Goal: Task Accomplishment & Management: Manage account settings

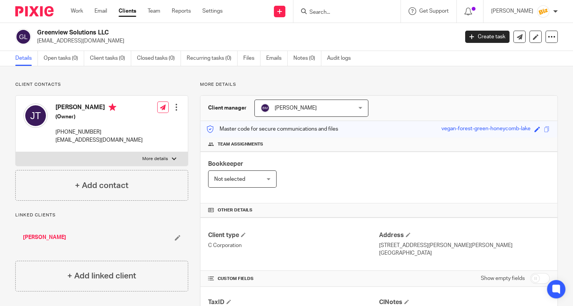
click at [367, 147] on div "Team assignments" at bounding box center [378, 144] width 357 height 14
click at [330, 13] on input "Search" at bounding box center [343, 12] width 69 height 7
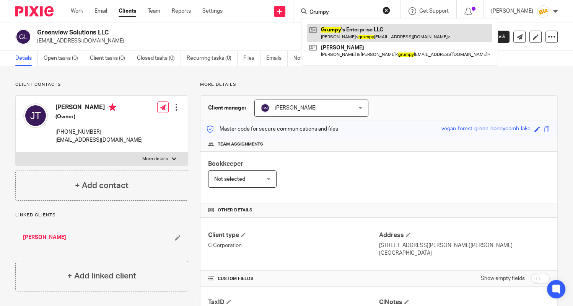
type input "Grumpy"
click at [331, 28] on link at bounding box center [399, 33] width 185 height 18
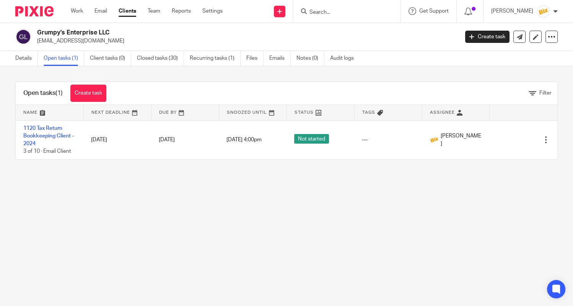
click at [60, 132] on td "1120 Tax Return Bookkeeping Client - 2024 3 of 10 · Email Client" at bounding box center [50, 139] width 68 height 39
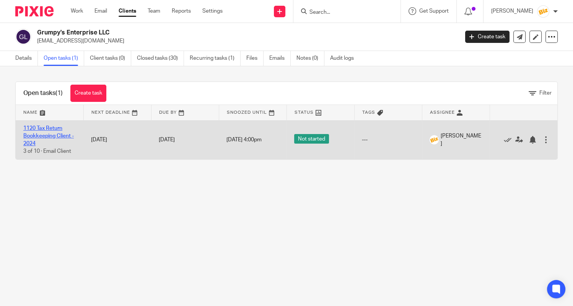
click at [60, 135] on link "1120 Tax Return Bookkeeping Client - 2024" at bounding box center [48, 135] width 50 height 21
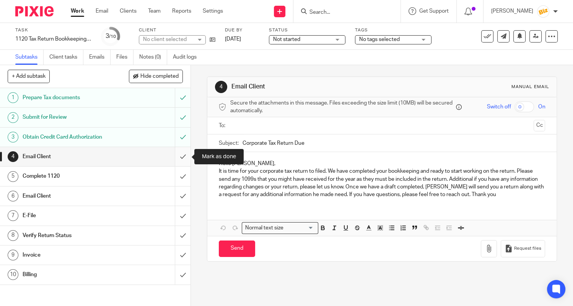
click at [183, 160] on input "submit" at bounding box center [95, 156] width 190 height 19
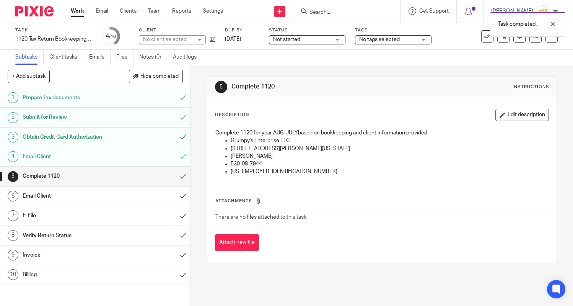
click at [135, 101] on div "Prepare Tax documents" at bounding box center [95, 97] width 145 height 11
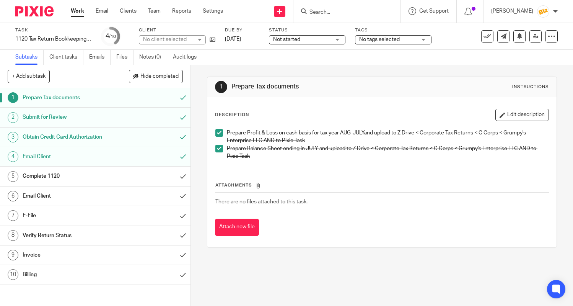
click at [132, 117] on div "Submit for Review" at bounding box center [95, 116] width 145 height 11
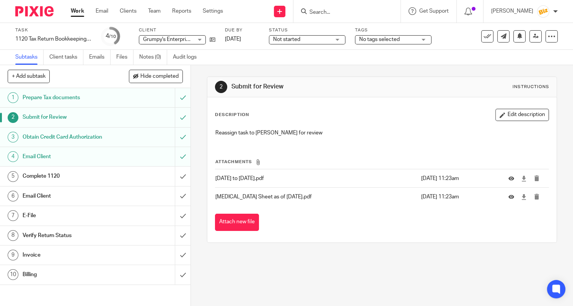
click at [126, 181] on div "Complete 1120" at bounding box center [95, 175] width 145 height 11
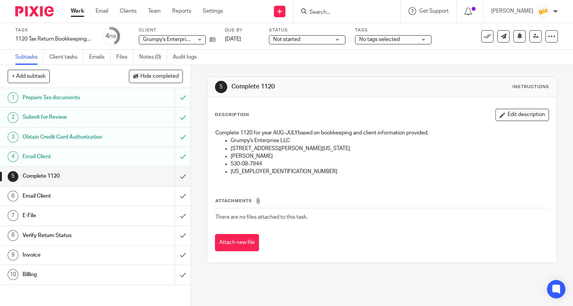
click at [344, 13] on input "Search" at bounding box center [343, 12] width 69 height 7
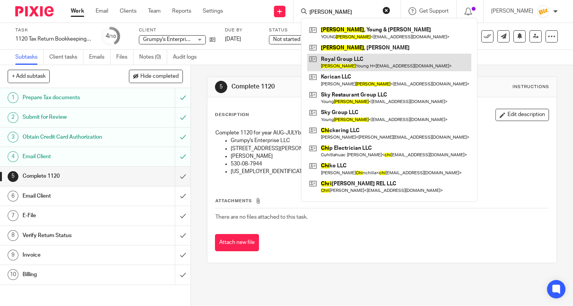
type input "choi"
click at [343, 67] on link at bounding box center [389, 63] width 164 height 18
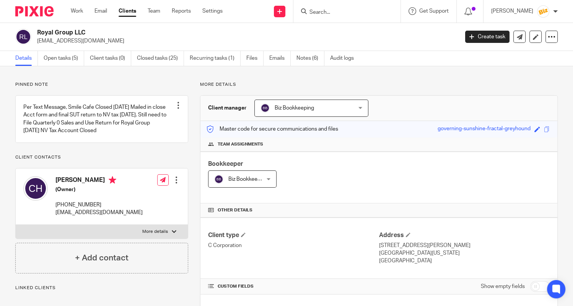
click at [324, 12] on input "Search" at bounding box center [343, 12] width 69 height 7
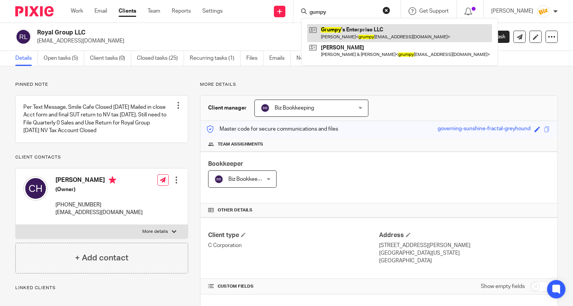
type input "gumpy"
click at [355, 34] on link at bounding box center [399, 33] width 185 height 18
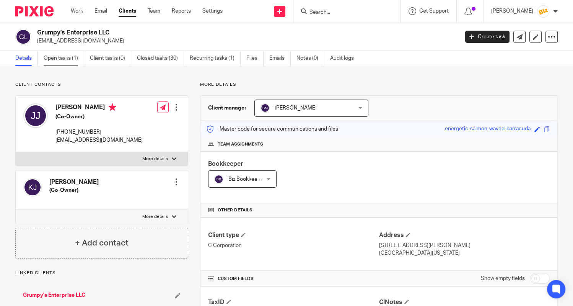
click at [65, 64] on link "Open tasks (1)" at bounding box center [64, 58] width 41 height 15
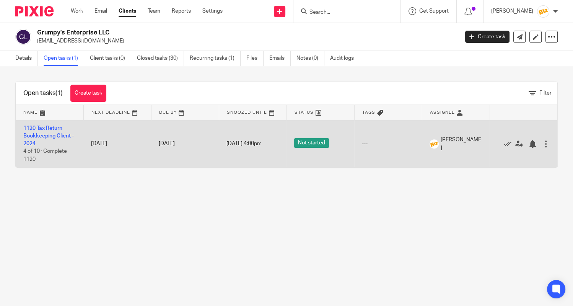
click at [61, 131] on td "1120 Tax Return Bookkeeping Client - 2024 4 of 10 · Complete 1120" at bounding box center [50, 143] width 68 height 47
click at [59, 135] on link "1120 Tax Return Bookkeeping Client - 2024" at bounding box center [48, 135] width 50 height 21
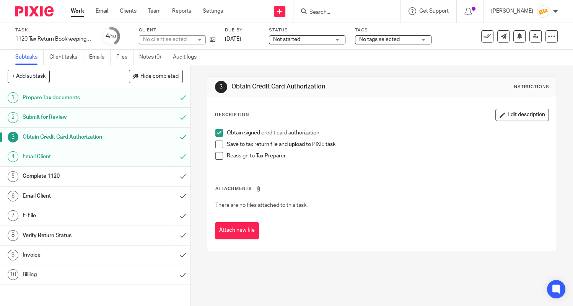
click at [65, 118] on h1 "Submit for Review" at bounding box center [71, 116] width 96 height 11
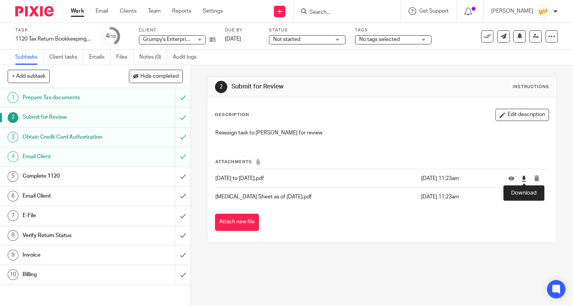
click at [524, 177] on icon at bounding box center [524, 179] width 6 height 6
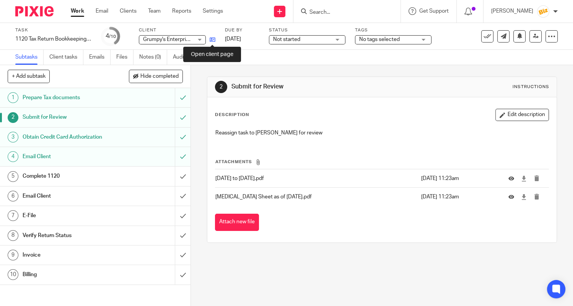
click at [213, 40] on icon at bounding box center [213, 40] width 6 height 6
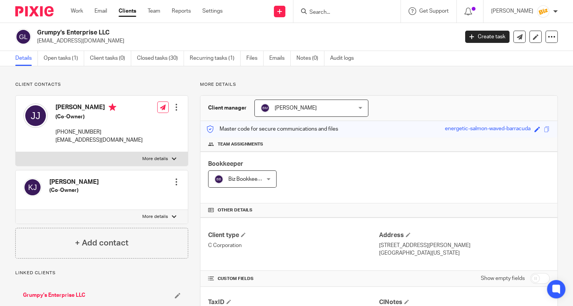
click at [217, 41] on p "grumpysenterprise@gmail.com" at bounding box center [245, 41] width 417 height 8
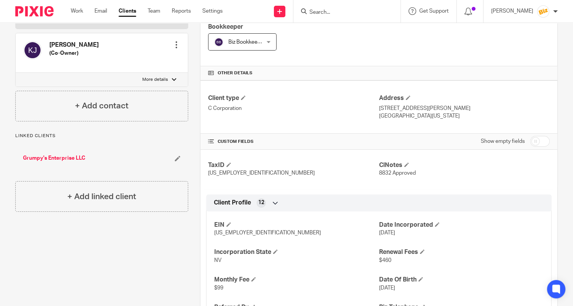
scroll to position [179, 0]
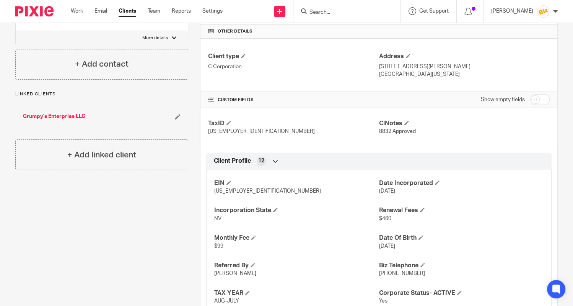
click at [192, 58] on div "More details Client manager Bradley Mayes Bradley Mayes Anna McDaniel Bill Stoc…" at bounding box center [372, 204] width 369 height 603
click at [335, 11] on input "Search" at bounding box center [343, 12] width 69 height 7
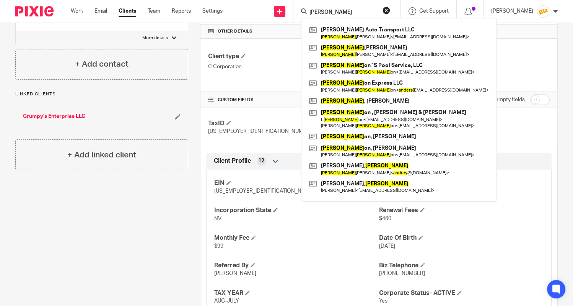
type input "Andres"
click at [112, 230] on div "Client contacts Julie Johnson (Co-Owner) 702-762-2479 grumpysenterprise@gmail.c…" at bounding box center [95, 204] width 185 height 603
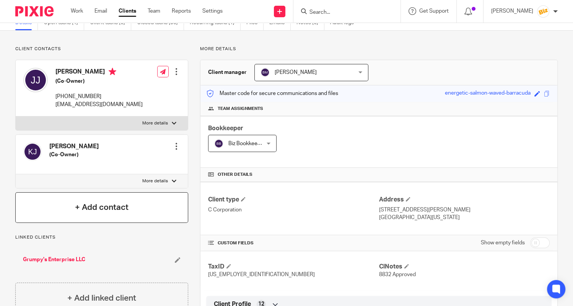
scroll to position [0, 0]
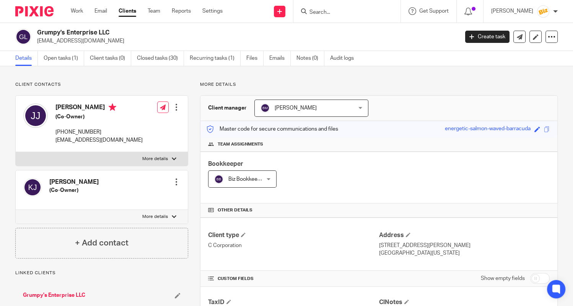
click at [348, 13] on input "Search" at bounding box center [343, 12] width 69 height 7
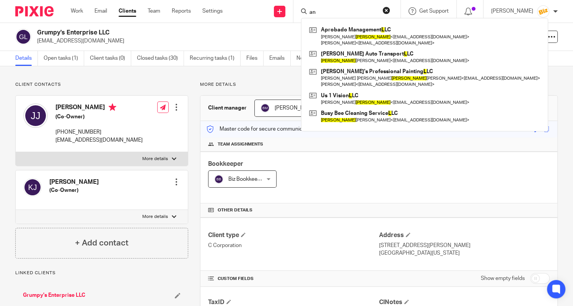
type input "a"
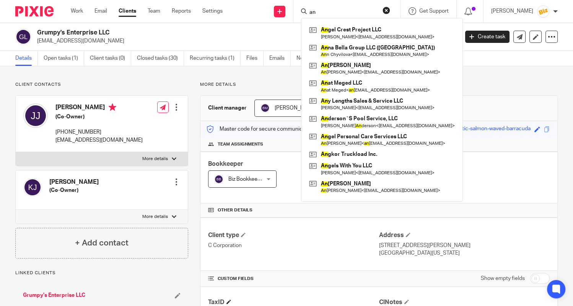
type input "an"
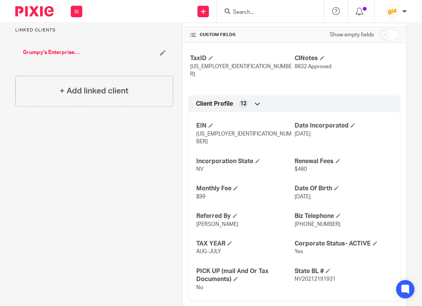
scroll to position [409, 0]
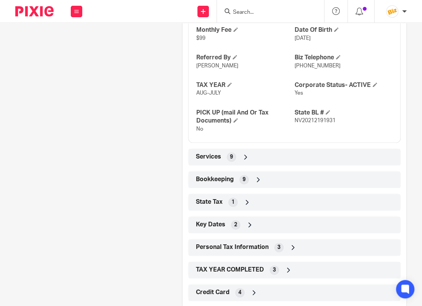
click at [316, 241] on div "Personal Tax Information 3" at bounding box center [294, 247] width 201 height 13
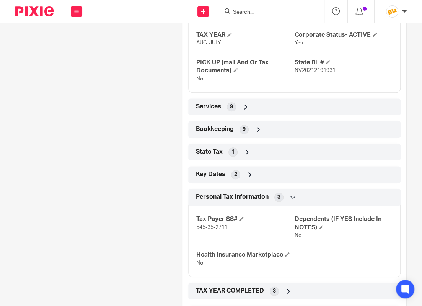
scroll to position [480, 0]
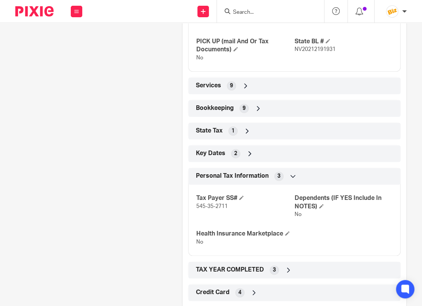
click at [345, 145] on div "Key Dates 2" at bounding box center [294, 153] width 212 height 17
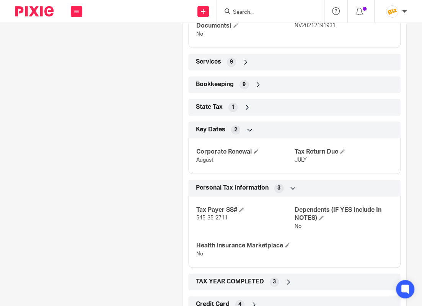
scroll to position [516, 0]
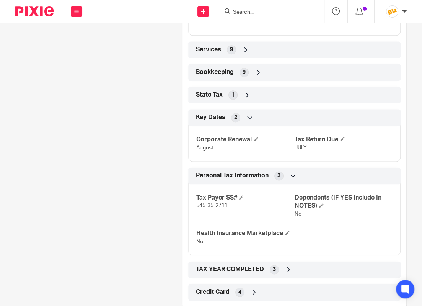
click at [337, 263] on div "TAX YEAR COMPLETED 3" at bounding box center [294, 269] width 201 height 13
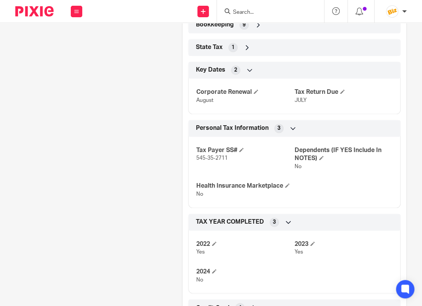
scroll to position [578, 0]
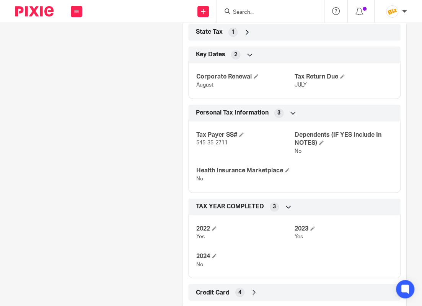
click at [343, 283] on div "Credit Card 4" at bounding box center [294, 291] width 212 height 17
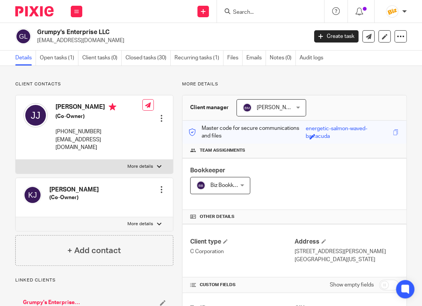
scroll to position [0, 0]
click at [68, 60] on link "Open tasks (1)" at bounding box center [59, 58] width 39 height 15
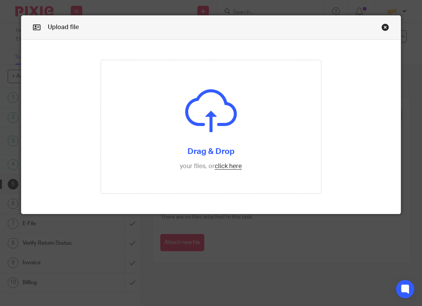
click at [164, 157] on input "file" at bounding box center [211, 126] width 220 height 133
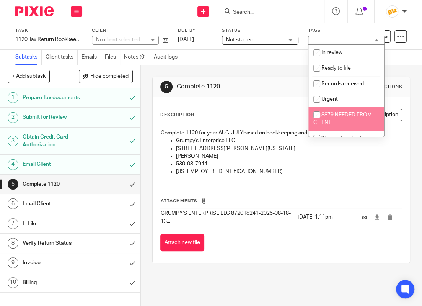
click at [341, 117] on span "8879 NEEDED FROM CLIENT" at bounding box center [342, 118] width 59 height 13
checkbox input "true"
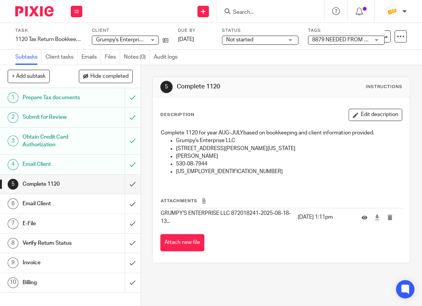
click at [285, 38] on div "Not started Not started" at bounding box center [260, 40] width 76 height 9
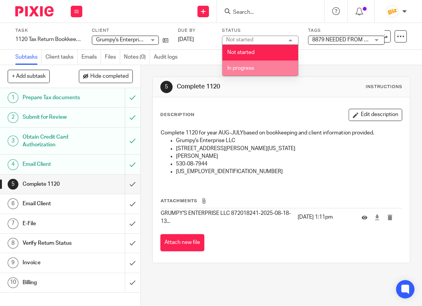
click at [279, 74] on li "In progress" at bounding box center [260, 68] width 76 height 16
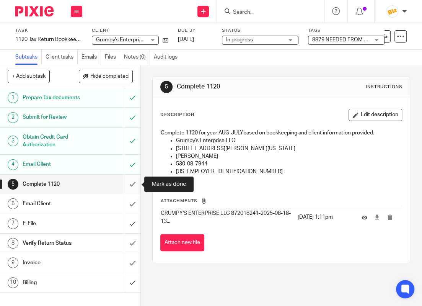
click at [135, 184] on input "submit" at bounding box center [70, 183] width 140 height 19
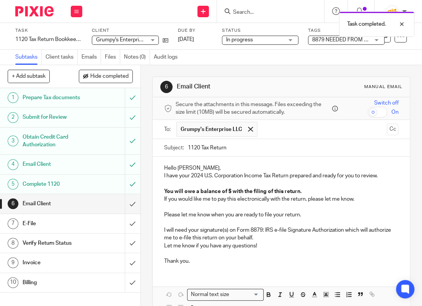
click at [230, 190] on strong "You will owe a balance of $ with the filing of this return." at bounding box center [232, 191] width 137 height 5
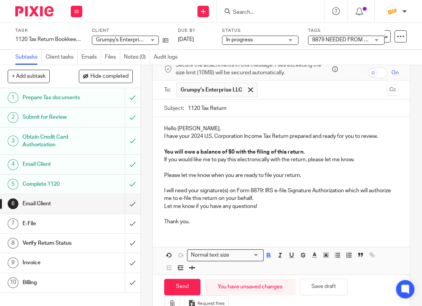
scroll to position [61, 0]
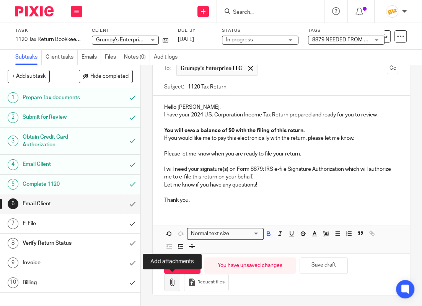
click at [171, 280] on icon "button" at bounding box center [172, 282] width 8 height 8
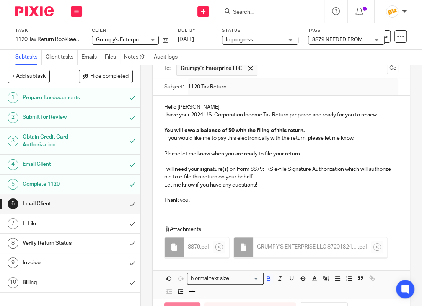
click at [227, 201] on p "Thank you." at bounding box center [281, 200] width 234 height 8
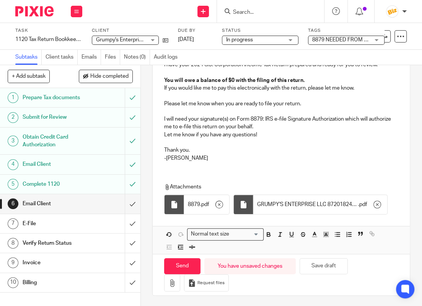
scroll to position [112, 0]
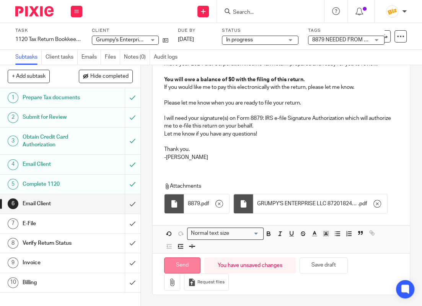
click at [189, 268] on input "Send" at bounding box center [182, 265] width 36 height 16
type input "Sent"
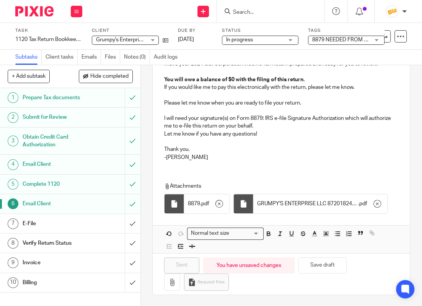
click at [99, 266] on div "Invoice" at bounding box center [70, 262] width 94 height 11
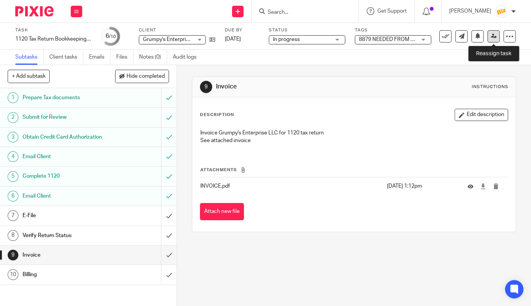
click at [422, 38] on link at bounding box center [494, 36] width 12 height 12
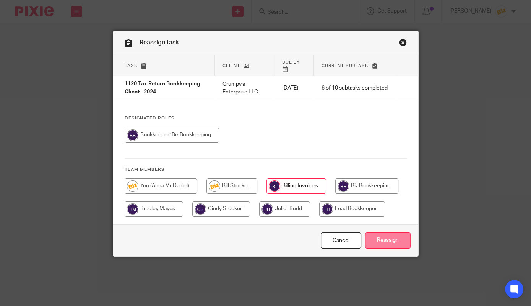
click at [396, 239] on input "Reassign" at bounding box center [388, 240] width 46 height 16
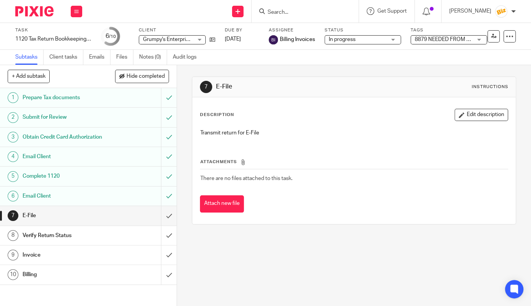
click at [428, 14] on div at bounding box center [428, 11] width 27 height 23
click at [430, 10] on icon at bounding box center [427, 12] width 8 height 8
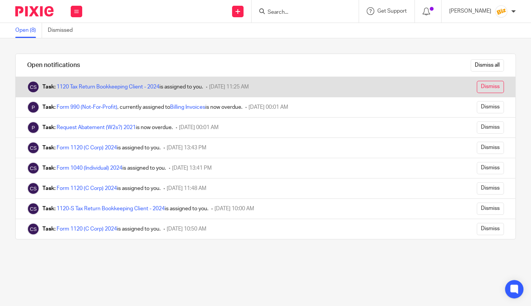
click at [491, 86] on input "Dismiss" at bounding box center [490, 87] width 27 height 12
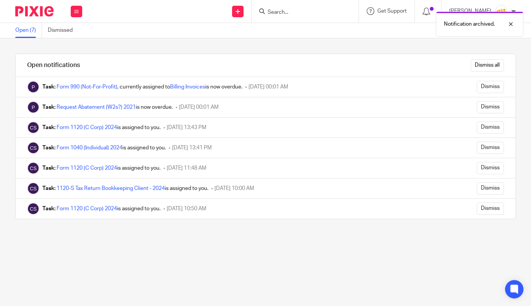
click at [490, 86] on input "Dismiss" at bounding box center [490, 87] width 27 height 12
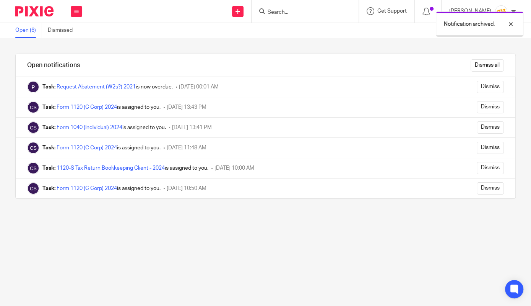
click at [106, 84] on link "Request Abatement (W2s?) 2021" at bounding box center [96, 86] width 79 height 5
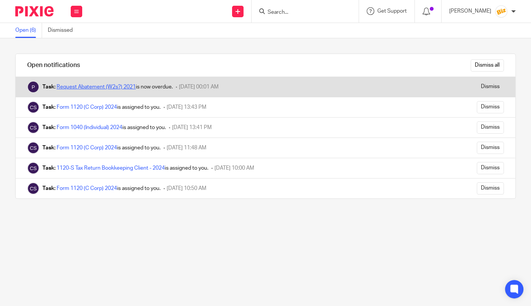
click at [112, 88] on link "Request Abatement (W2s?) 2021" at bounding box center [96, 86] width 79 height 5
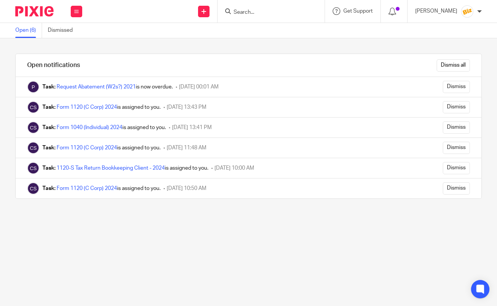
click at [263, 9] on input "Search" at bounding box center [267, 12] width 69 height 7
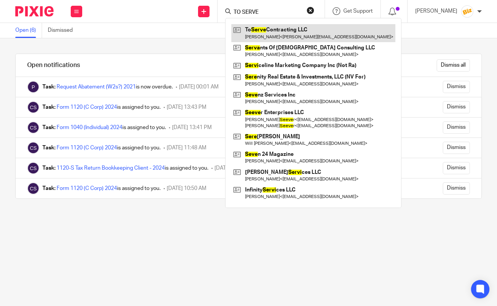
type input "TO SERVE"
click at [270, 29] on link at bounding box center [313, 33] width 164 height 18
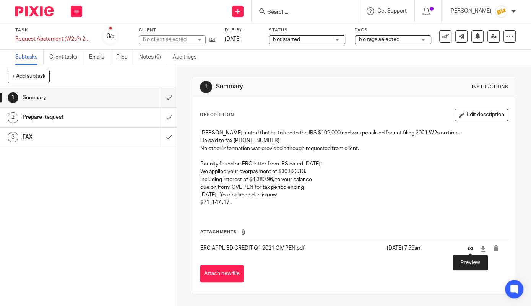
click at [471, 250] on icon at bounding box center [471, 248] width 6 height 6
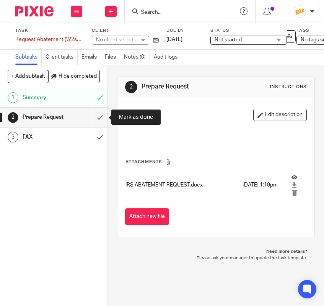
click at [105, 117] on input "submit" at bounding box center [53, 116] width 107 height 19
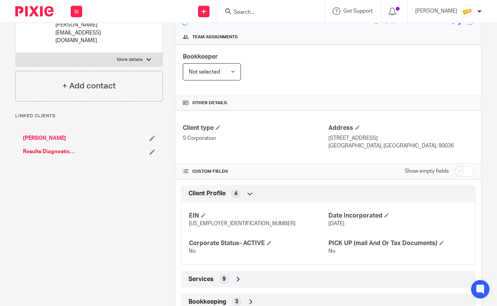
scroll to position [177, 0]
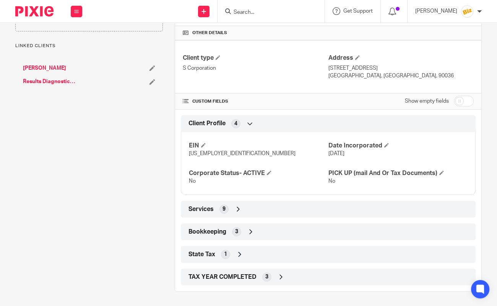
click at [277, 204] on div "Services 9" at bounding box center [328, 208] width 283 height 13
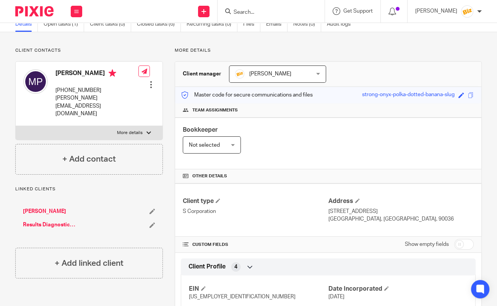
scroll to position [0, 0]
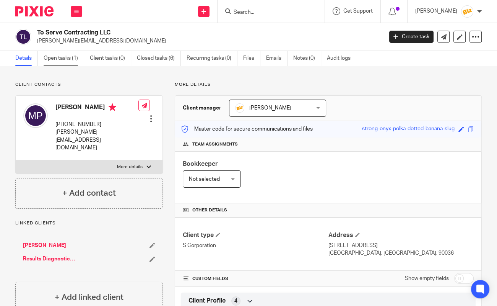
click at [78, 60] on link "Open tasks (1)" at bounding box center [64, 58] width 41 height 15
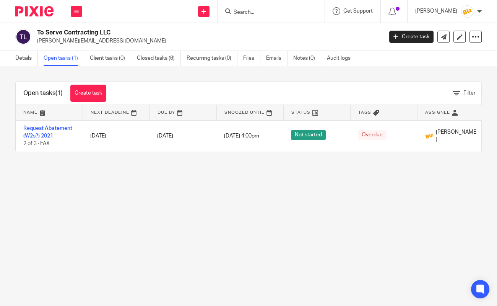
click at [46, 130] on link "Request Abatement (W2s?) 2021" at bounding box center [47, 131] width 49 height 13
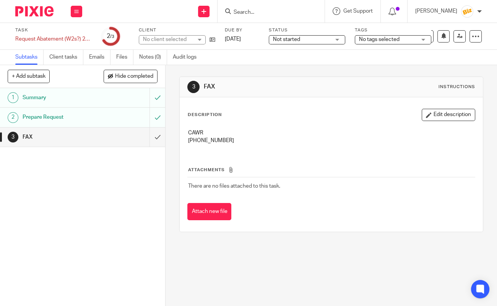
click at [477, 36] on icon at bounding box center [476, 37] width 8 height 8
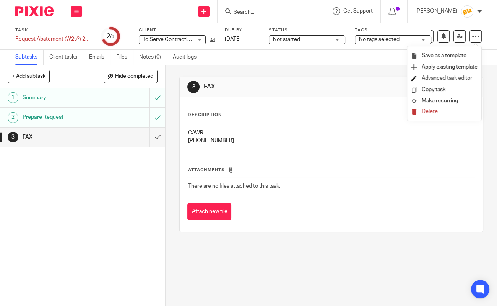
click at [459, 77] on link "Advanced task editor" at bounding box center [447, 77] width 50 height 5
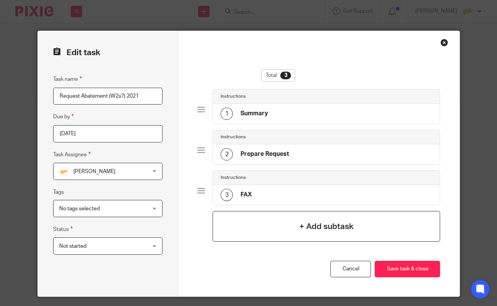
click at [363, 220] on div "+ Add subtask" at bounding box center [327, 226] width 228 height 31
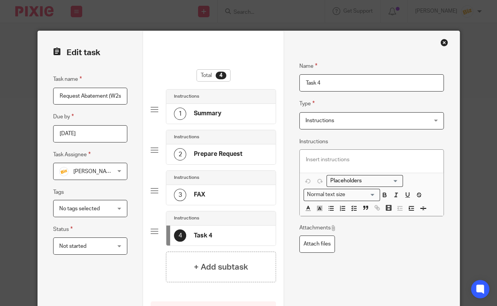
drag, startPoint x: 343, startPoint y: 83, endPoint x: 255, endPoint y: 81, distance: 88.4
click at [299, 81] on input "Task 4" at bounding box center [371, 82] width 145 height 17
type input "i"
type input "INVOICE"
click at [319, 154] on div at bounding box center [372, 161] width 144 height 23
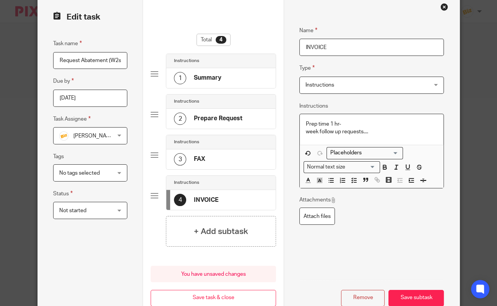
scroll to position [85, 0]
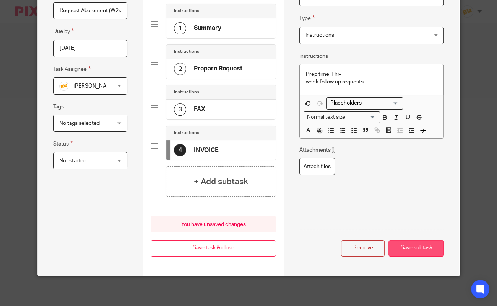
click at [412, 244] on button "Save subtask" at bounding box center [416, 248] width 55 height 16
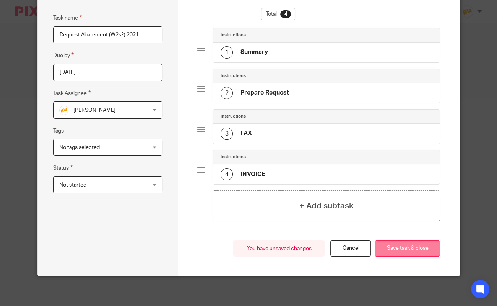
click at [419, 252] on button "Save task & close" at bounding box center [407, 248] width 65 height 16
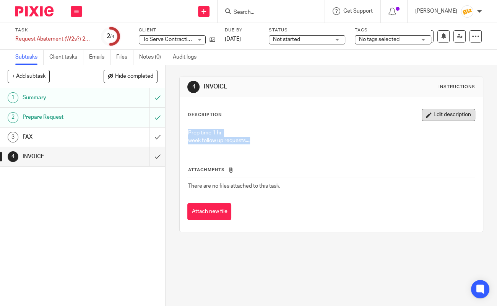
click at [431, 114] on icon "button" at bounding box center [429, 115] width 6 height 6
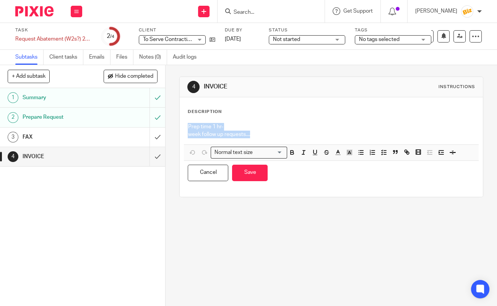
click at [238, 137] on p "week follow up requests...." at bounding box center [331, 134] width 287 height 8
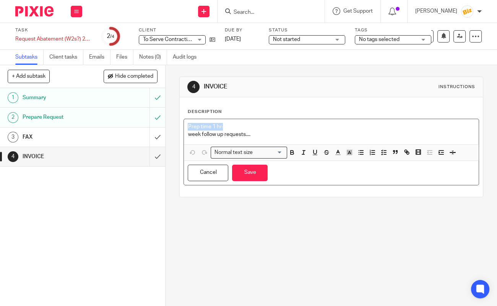
drag, startPoint x: 228, startPoint y: 125, endPoint x: 171, endPoint y: 126, distance: 57.0
click at [171, 126] on div "4 INVOICE Instructions Description Prep time 1 hr- week follow up requests.... …" at bounding box center [332, 185] width 332 height 241
click at [339, 154] on icon "button" at bounding box center [338, 152] width 7 height 7
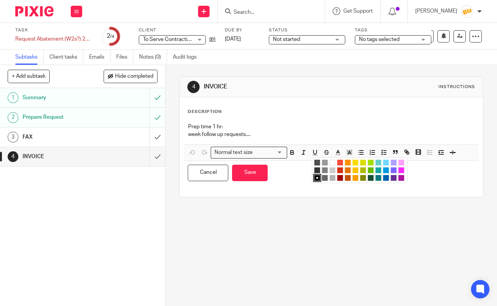
click at [400, 169] on li "color:#FA28FF" at bounding box center [402, 170] width 6 height 6
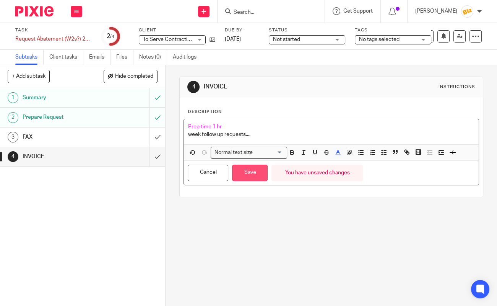
click at [252, 174] on button "Save" at bounding box center [250, 172] width 36 height 16
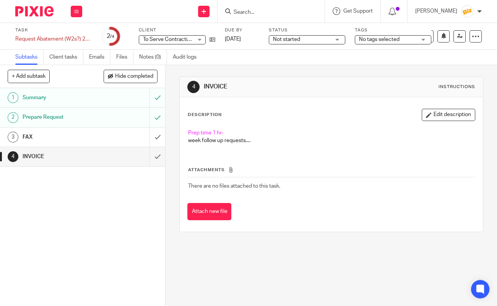
click at [138, 138] on div "FAX" at bounding box center [83, 136] width 120 height 11
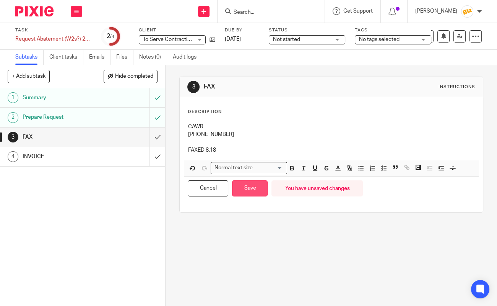
click at [265, 189] on button "Save" at bounding box center [250, 188] width 36 height 16
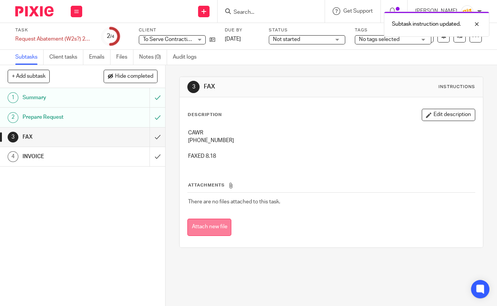
click at [201, 231] on button "Attach new file" at bounding box center [209, 226] width 44 height 17
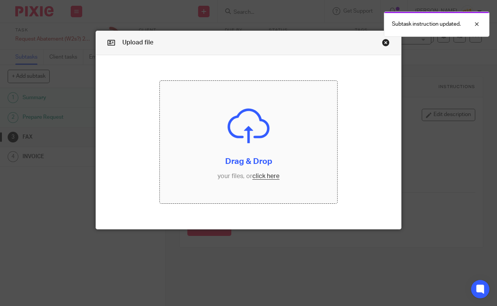
click at [186, 129] on input "file" at bounding box center [248, 142] width 177 height 122
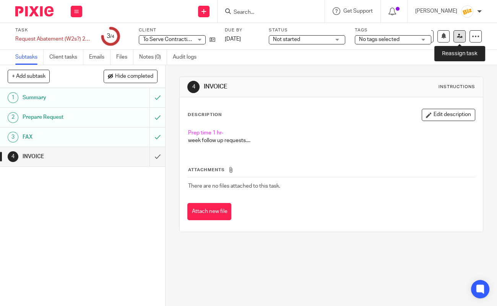
click at [462, 36] on icon at bounding box center [460, 36] width 6 height 6
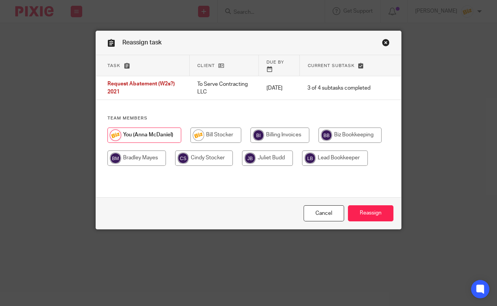
click at [189, 151] on input "radio" at bounding box center [204, 157] width 58 height 15
radio input "true"
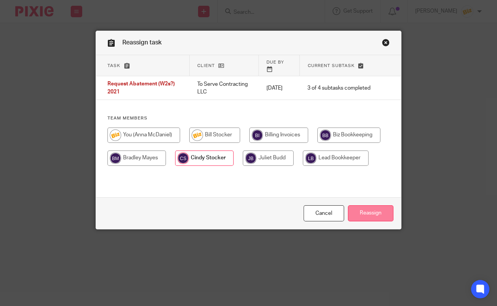
click at [374, 208] on input "Reassign" at bounding box center [371, 213] width 46 height 16
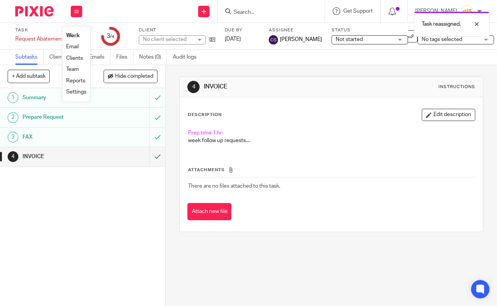
click at [76, 39] on li "Work" at bounding box center [76, 35] width 20 height 11
click at [77, 39] on li "Work" at bounding box center [76, 35] width 20 height 11
click at [80, 34] on li "Work" at bounding box center [76, 35] width 20 height 11
click at [81, 34] on li "Work" at bounding box center [76, 35] width 20 height 11
click at [395, 16] on div at bounding box center [394, 11] width 27 height 23
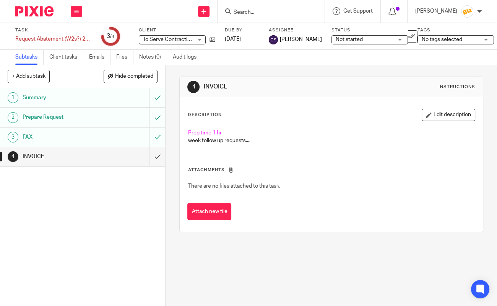
click at [396, 8] on icon at bounding box center [393, 12] width 8 height 8
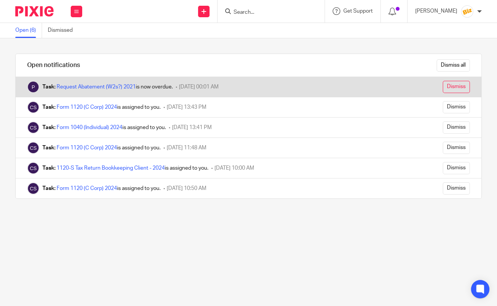
click at [447, 86] on input "Dismiss" at bounding box center [456, 87] width 27 height 12
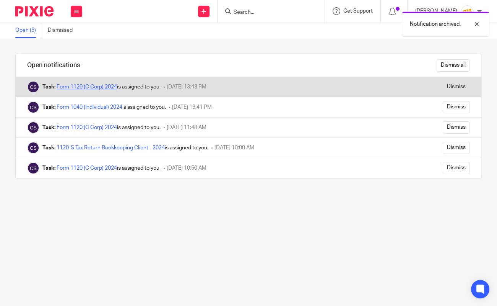
click at [94, 86] on link "Form 1120 (C Corp) 2024" at bounding box center [87, 86] width 60 height 5
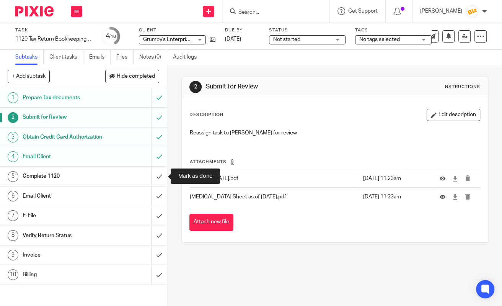
drag, startPoint x: 158, startPoint y: 178, endPoint x: 94, endPoint y: 176, distance: 64.3
click at [94, 176] on div "5 Complete 1120" at bounding box center [83, 176] width 167 height 20
click at [94, 176] on h1 "Complete 1120" at bounding box center [63, 175] width 81 height 11
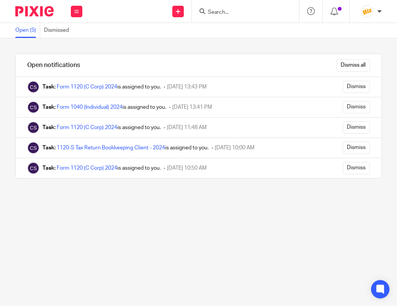
drag, startPoint x: 0, startPoint y: 0, endPoint x: 215, endPoint y: 11, distance: 215.6
click at [215, 12] on input "Search" at bounding box center [241, 12] width 69 height 7
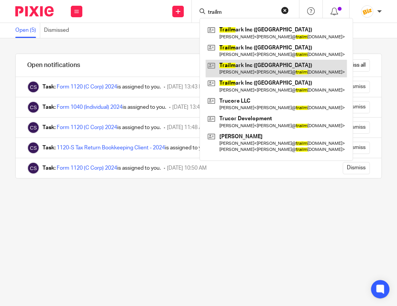
type input "trailm"
click at [234, 69] on link at bounding box center [275, 69] width 141 height 18
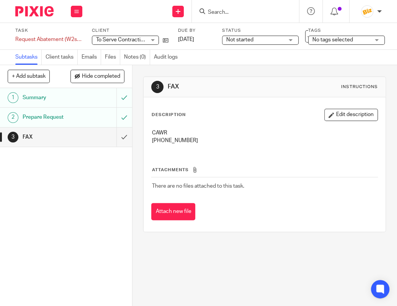
click at [254, 124] on div "Description Edit description CAWR 855-679-9652" at bounding box center [264, 130] width 226 height 42
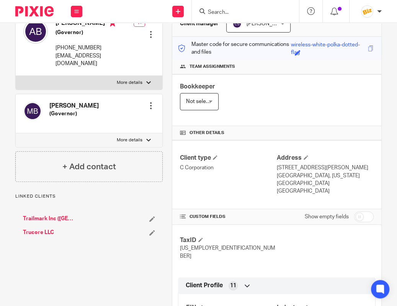
scroll to position [107, 0]
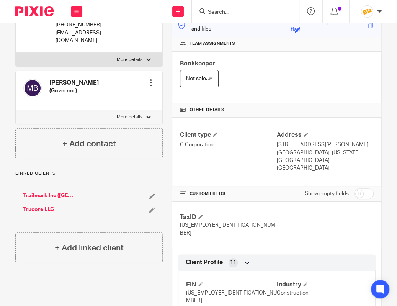
click at [201, 116] on div "Other details" at bounding box center [276, 110] width 209 height 14
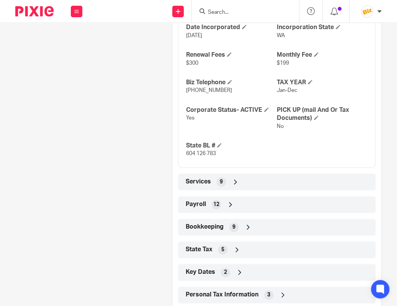
scroll to position [429, 0]
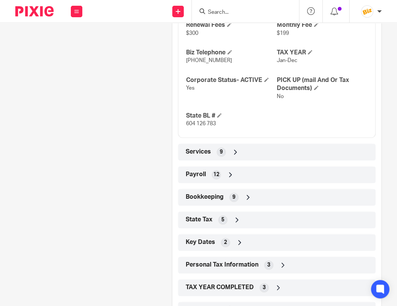
click at [321, 168] on div "Payroll 12" at bounding box center [277, 174] width 186 height 13
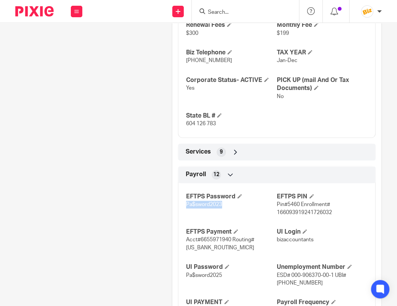
drag, startPoint x: 185, startPoint y: 178, endPoint x: 223, endPoint y: 181, distance: 38.3
click at [223, 181] on div "EFTPS Password Pa$sword2023 EFTPS PIN Pin#5460 Enrollment# 166093919241726032 E…" at bounding box center [276, 278] width 197 height 202
copy span "Pa$sword2023"
click at [78, 115] on div "Client contacts Andrew Bylund (Governor) 310-980-2592 abylund@trailmarkinc.com …" at bounding box center [85, 86] width 156 height 868
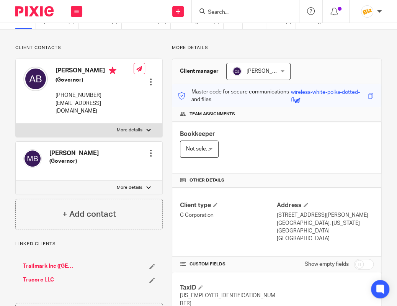
scroll to position [0, 0]
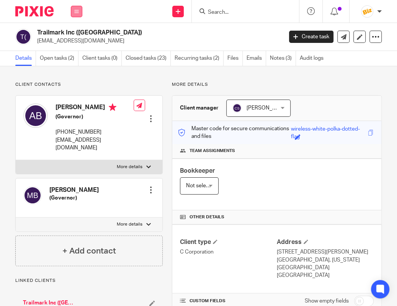
click at [73, 13] on button at bounding box center [76, 11] width 11 height 11
click at [273, 55] on link "Notes (3)" at bounding box center [283, 58] width 26 height 15
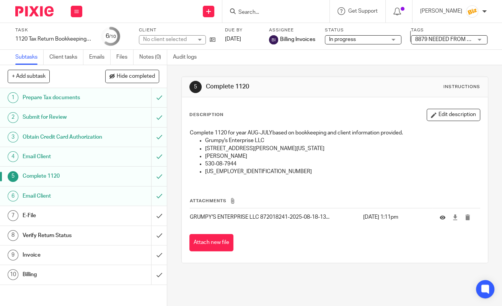
click at [117, 256] on div "Invoice" at bounding box center [83, 254] width 121 height 11
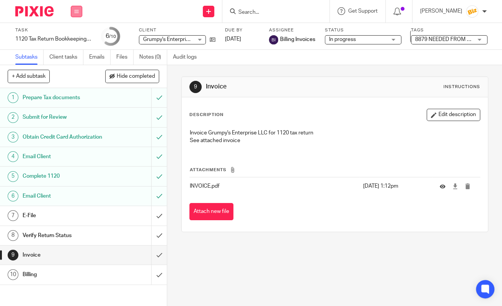
click at [78, 10] on icon at bounding box center [76, 11] width 5 height 5
click at [75, 35] on link "Work" at bounding box center [72, 35] width 13 height 5
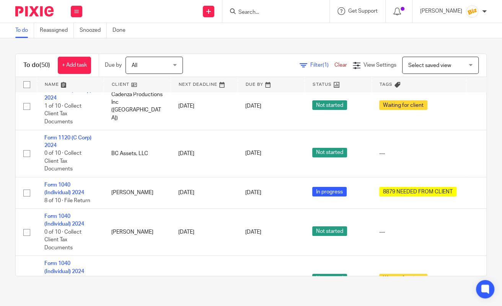
scroll to position [1701, 0]
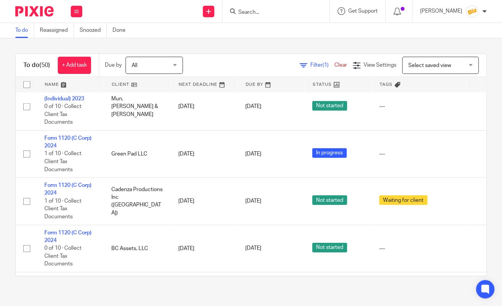
click at [264, 11] on input "Search" at bounding box center [272, 12] width 69 height 7
click at [274, 10] on input "Search" at bounding box center [272, 12] width 69 height 7
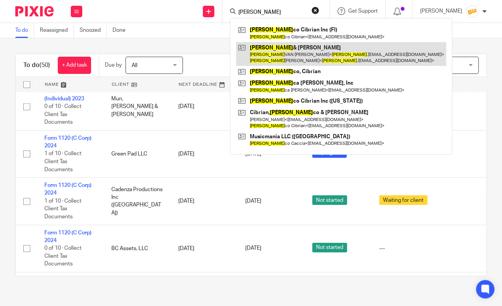
type input "Francis"
click at [278, 47] on link at bounding box center [341, 54] width 210 height 24
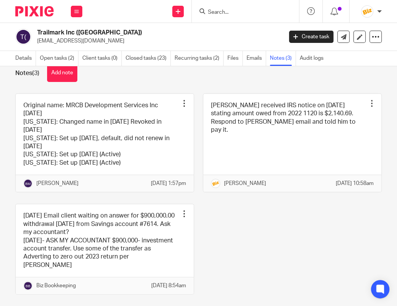
scroll to position [24, 0]
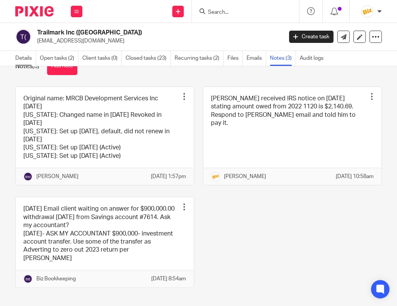
click at [22, 59] on link "Details" at bounding box center [25, 58] width 21 height 15
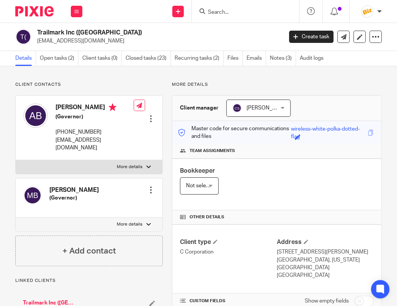
click at [58, 63] on link "Open tasks (2)" at bounding box center [59, 58] width 39 height 15
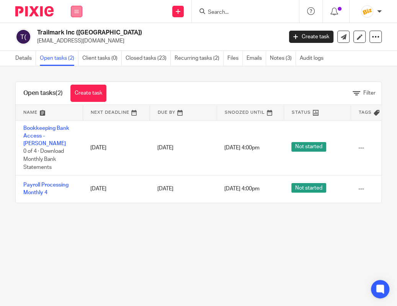
click at [77, 13] on icon at bounding box center [76, 11] width 5 height 5
click at [73, 69] on link "Team" at bounding box center [72, 69] width 13 height 5
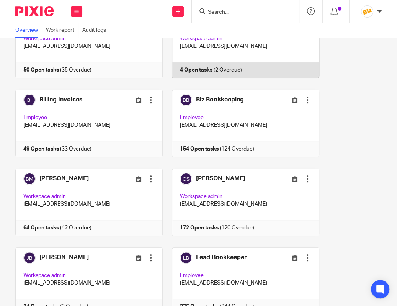
scroll to position [106, 0]
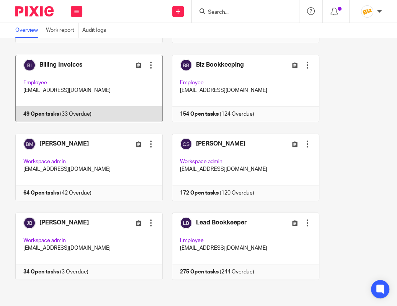
click at [133, 81] on link at bounding box center [85, 88] width 156 height 67
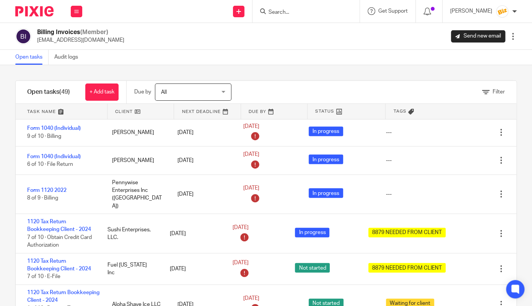
scroll to position [757, 0]
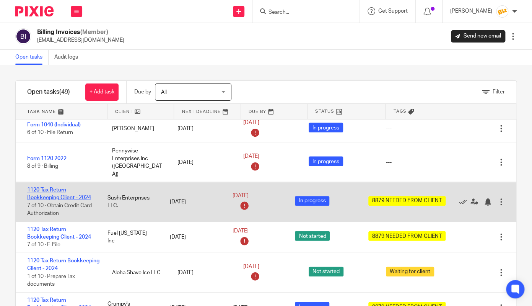
click at [84, 187] on link "1120 Tax Return Bookkeeping Client - 2024" at bounding box center [59, 193] width 64 height 13
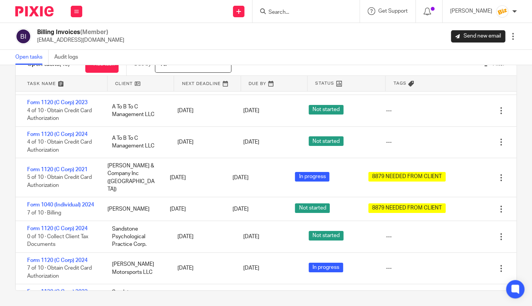
scroll to position [1261, 0]
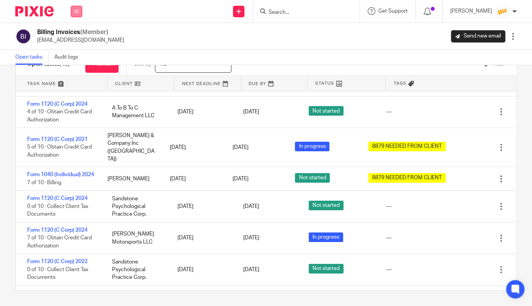
click at [76, 15] on button at bounding box center [76, 11] width 11 height 11
click at [79, 70] on link "Team" at bounding box center [72, 69] width 13 height 5
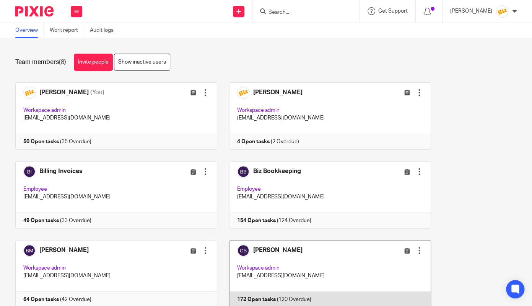
scroll to position [72, 0]
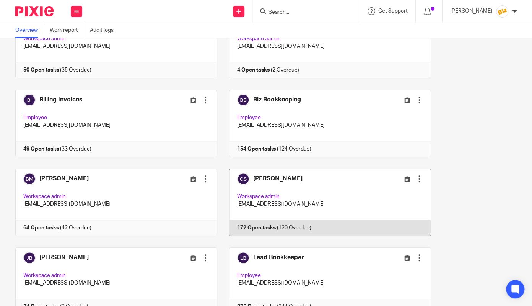
click at [254, 207] on link at bounding box center [324, 201] width 214 height 67
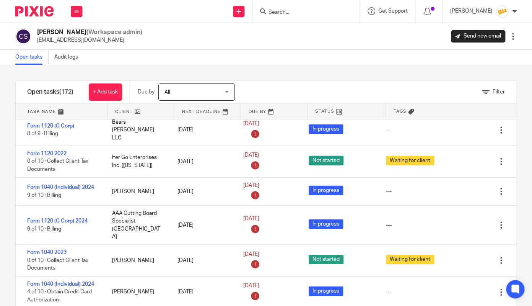
scroll to position [1010, 0]
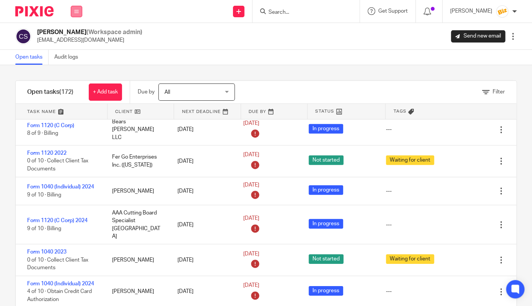
click at [73, 11] on button at bounding box center [76, 11] width 11 height 11
click at [76, 35] on link "Work" at bounding box center [72, 35] width 12 height 5
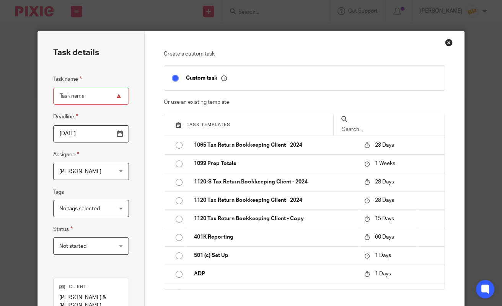
click at [404, 125] on input "text" at bounding box center [388, 129] width 95 height 8
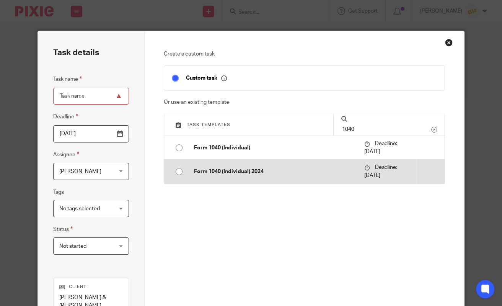
type input "1040"
click at [399, 174] on p "Deadline: 2026-04-15" at bounding box center [388, 171] width 49 height 16
type input "2026-04-15"
type input "Form 1040 (Individual) 2024"
checkbox input "false"
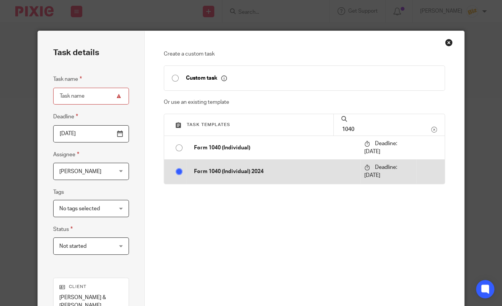
radio input "true"
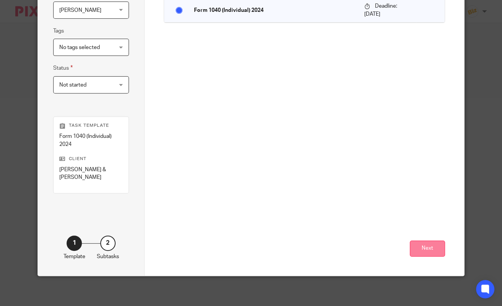
scroll to position [162, 0]
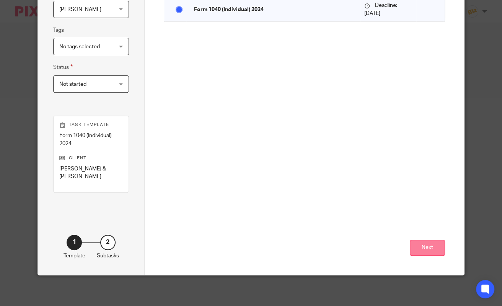
click at [418, 250] on button "Next" at bounding box center [427, 247] width 35 height 16
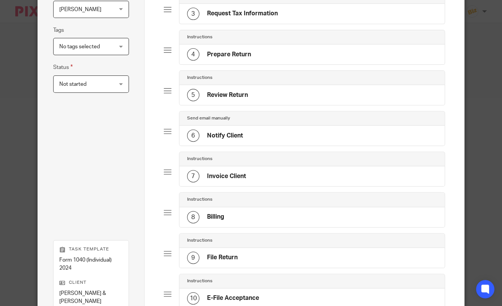
scroll to position [285, 0]
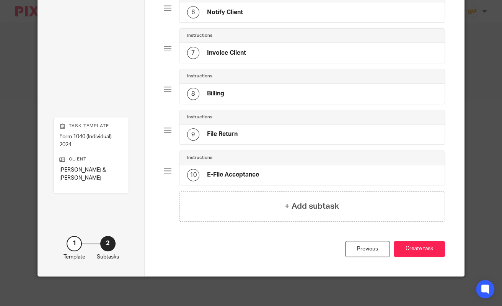
click at [418, 250] on button "Create task" at bounding box center [419, 249] width 51 height 16
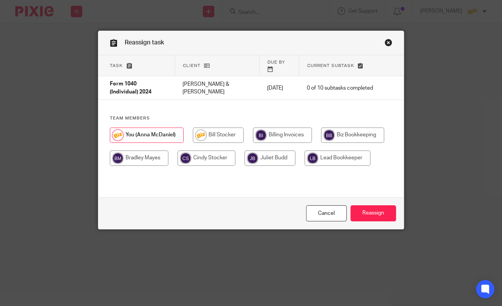
click at [280, 132] on input "radio" at bounding box center [282, 134] width 59 height 15
radio input "true"
click at [376, 211] on input "Reassign" at bounding box center [373, 213] width 46 height 16
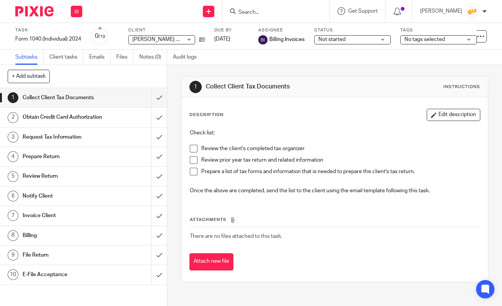
click at [363, 268] on div "Attach new file" at bounding box center [334, 261] width 291 height 17
click at [211, 261] on button "Attach new file" at bounding box center [211, 261] width 44 height 17
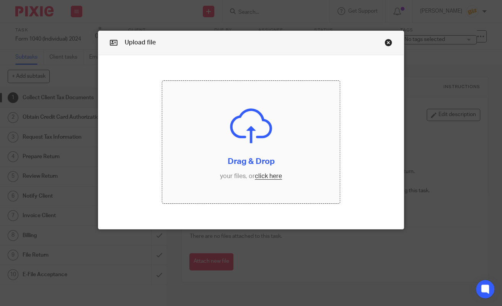
click at [223, 174] on input "file" at bounding box center [250, 142] width 177 height 122
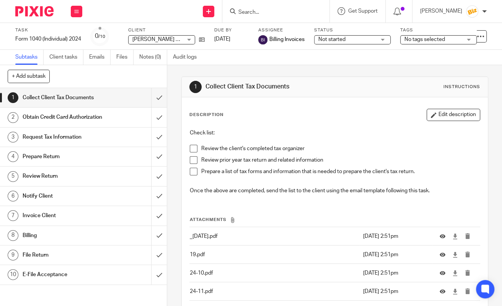
click at [76, 156] on h1 "Prepare Return" at bounding box center [63, 156] width 81 height 11
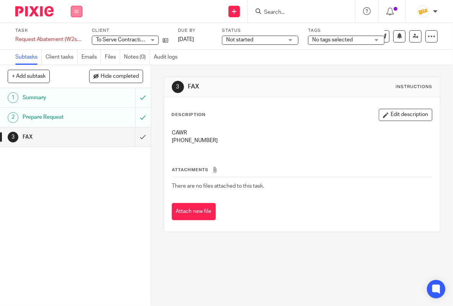
click at [72, 10] on button at bounding box center [76, 11] width 11 height 11
click at [76, 33] on li "Work" at bounding box center [76, 35] width 20 height 11
click at [77, 37] on link "Work" at bounding box center [72, 35] width 13 height 5
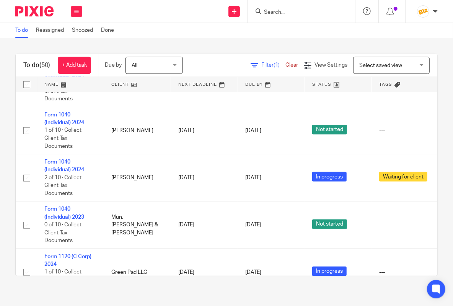
scroll to position [1574, 0]
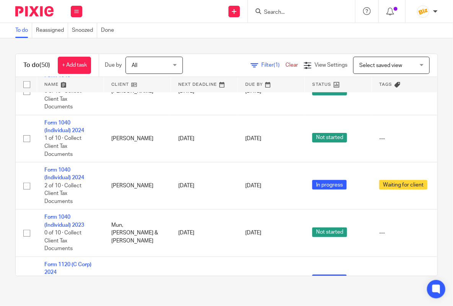
click at [394, 19] on div at bounding box center [392, 11] width 27 height 23
click at [394, 13] on icon at bounding box center [390, 12] width 8 height 8
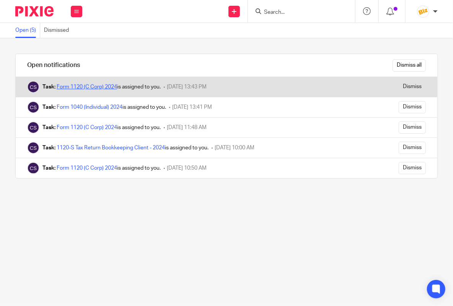
click at [106, 84] on link "Form 1120 (C Corp) 2024" at bounding box center [87, 86] width 60 height 5
